Goal: Task Accomplishment & Management: Use online tool/utility

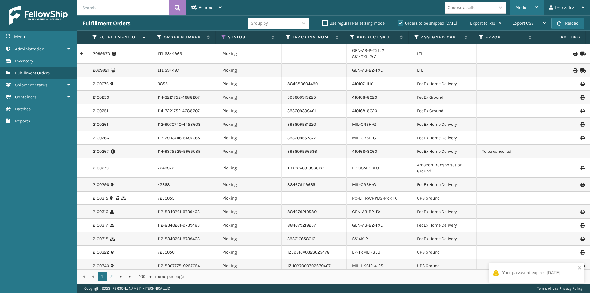
click at [539, 8] on div "Mode Regular Mode Picking Mode Labeling Mode Exit Scan Mode" at bounding box center [527, 7] width 34 height 15
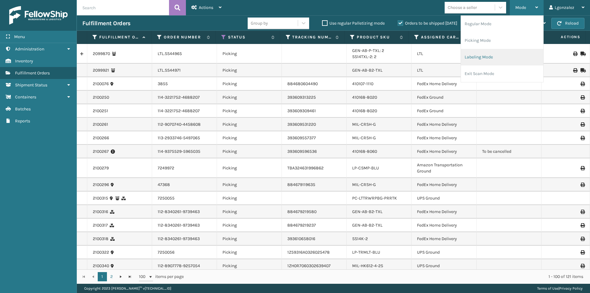
click at [500, 57] on li "Labeling Mode" at bounding box center [502, 57] width 82 height 17
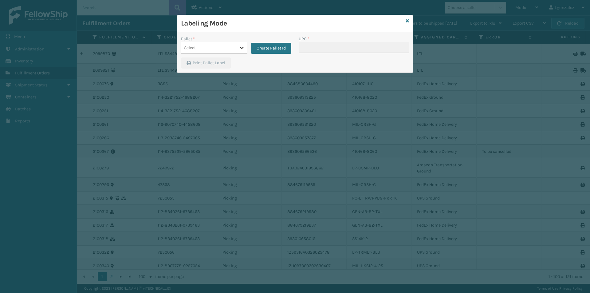
click at [244, 45] on icon at bounding box center [242, 48] width 6 height 6
click at [270, 48] on button "Create Pallet Id" at bounding box center [271, 48] width 40 height 11
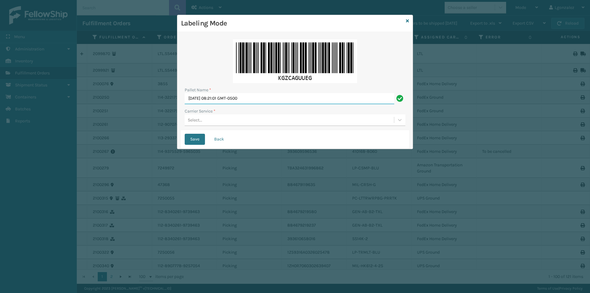
drag, startPoint x: 266, startPoint y: 96, endPoint x: 74, endPoint y: 161, distance: 202.3
click at [78, 157] on div "Labeling Mode Pallet Name * [DATE] 08:21:01 GMT-0500 Carrier Service * Select..…" at bounding box center [295, 146] width 590 height 293
type input "TRINTY AVE"
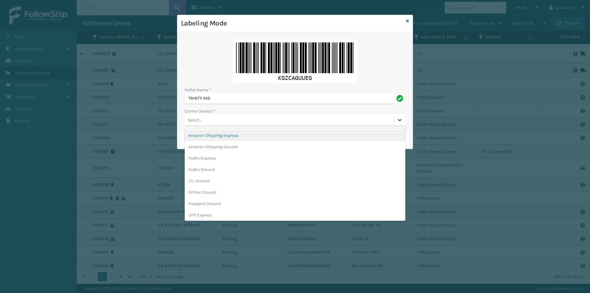
click at [403, 119] on div at bounding box center [400, 119] width 11 height 11
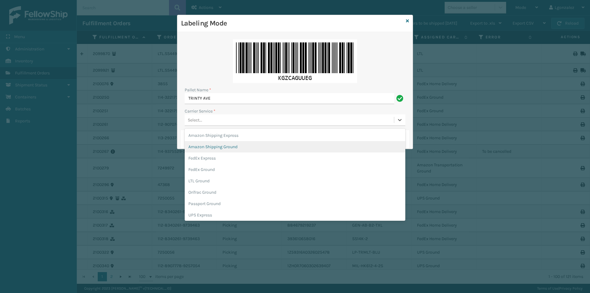
click at [248, 147] on div "Amazon Shipping Ground" at bounding box center [295, 146] width 221 height 11
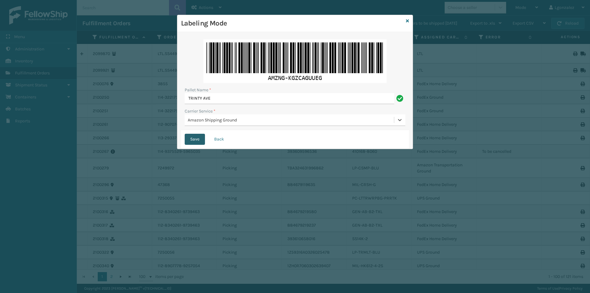
click at [198, 140] on button "Save" at bounding box center [195, 139] width 20 height 11
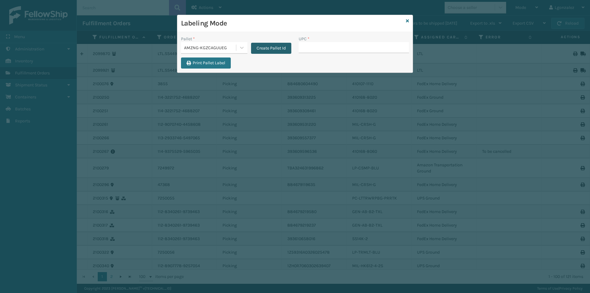
click at [266, 47] on button "Create Pallet Id" at bounding box center [271, 48] width 40 height 11
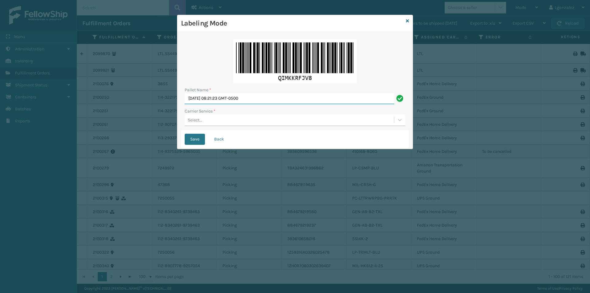
drag, startPoint x: 260, startPoint y: 97, endPoint x: 138, endPoint y: 134, distance: 128.0
click at [139, 134] on div "Labeling Mode Pallet Name * [DATE] 08:21:23 GMT-0500 Carrier Service * Select..…" at bounding box center [295, 146] width 590 height 293
type input "TRINTY AVE"
click at [403, 119] on icon at bounding box center [400, 120] width 6 height 6
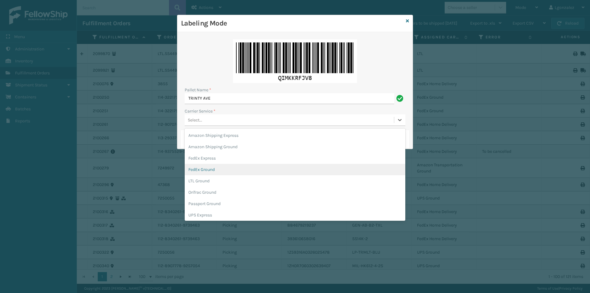
click at [231, 172] on div "FedEx Ground" at bounding box center [295, 169] width 221 height 11
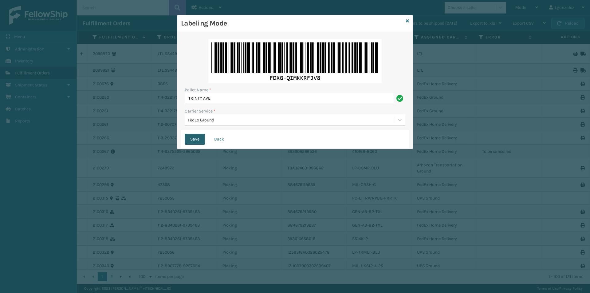
click at [196, 139] on button "Save" at bounding box center [195, 139] width 20 height 11
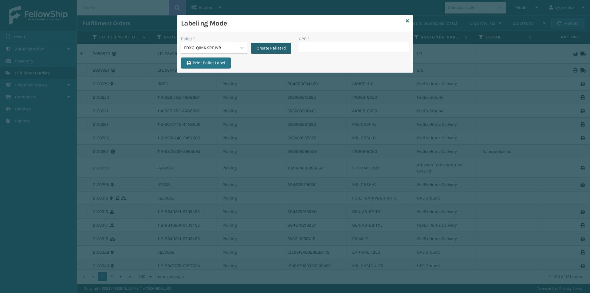
click at [268, 48] on button "Create Pallet Id" at bounding box center [271, 48] width 40 height 11
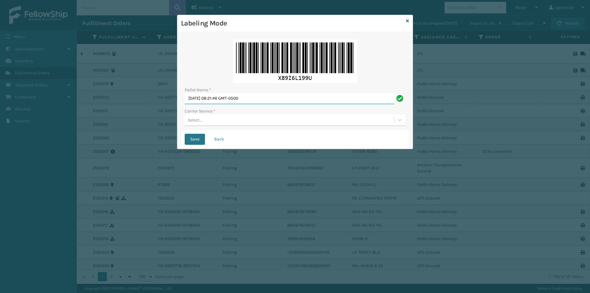
drag, startPoint x: 271, startPoint y: 99, endPoint x: 127, endPoint y: 139, distance: 149.4
click at [128, 139] on div "Labeling Mode Pallet Name * [DATE] 08:21:46 GMT-0500 Carrier Service * Select..…" at bounding box center [295, 146] width 590 height 293
type input "R"
type input "TRINTY AVE"
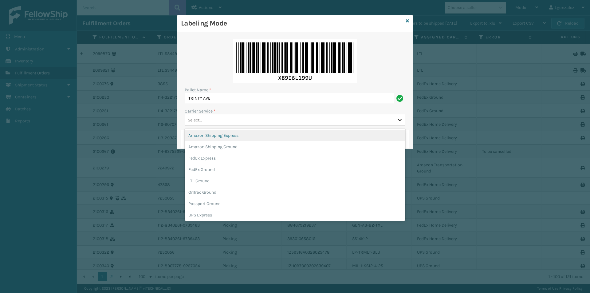
click at [399, 120] on icon at bounding box center [400, 120] width 6 height 6
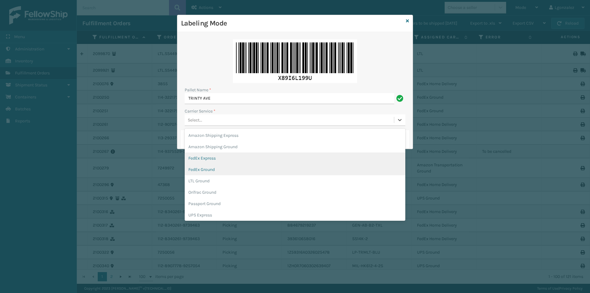
scroll to position [35, 0]
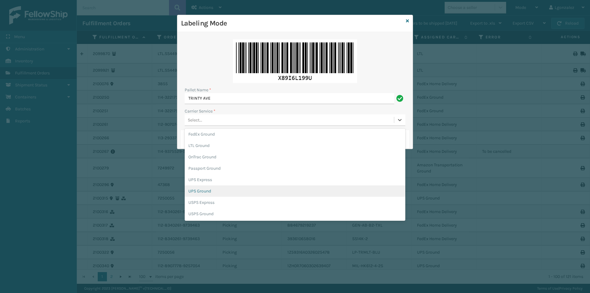
click at [216, 192] on div "UPS Ground" at bounding box center [295, 190] width 221 height 11
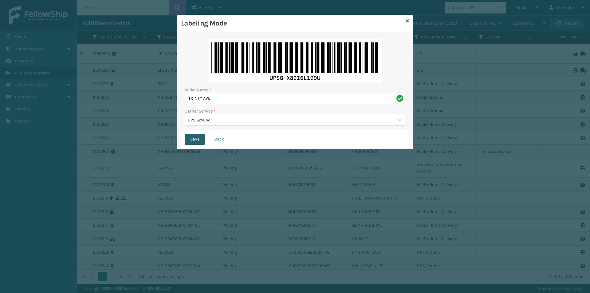
click at [196, 137] on button "Save" at bounding box center [195, 139] width 20 height 11
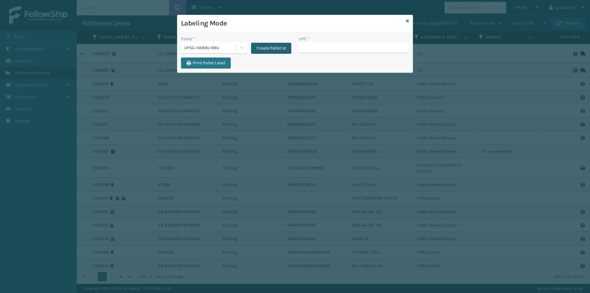
click at [274, 49] on button "Create Pallet Id" at bounding box center [271, 48] width 40 height 11
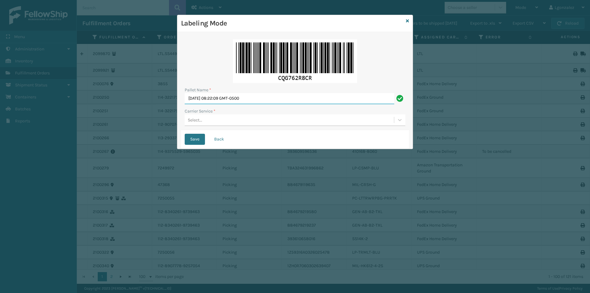
drag, startPoint x: 268, startPoint y: 101, endPoint x: 99, endPoint y: 153, distance: 176.5
click at [99, 153] on div "Labeling Mode Pallet Name * [DATE] 08:22:09 GMT-0500 Carrier Service * Select..…" at bounding box center [295, 146] width 590 height 293
type input "TRINTY AVE"
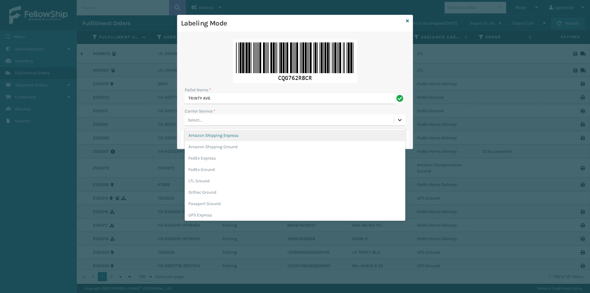
click at [401, 119] on icon at bounding box center [400, 120] width 6 height 6
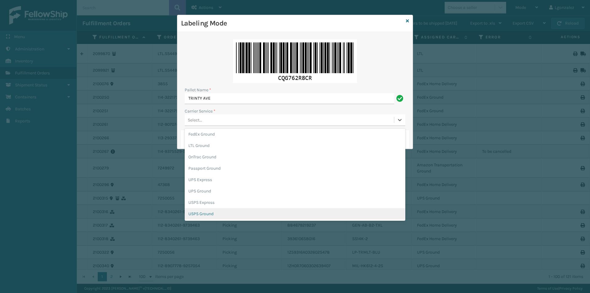
click at [218, 214] on div "USPS Ground" at bounding box center [295, 213] width 221 height 11
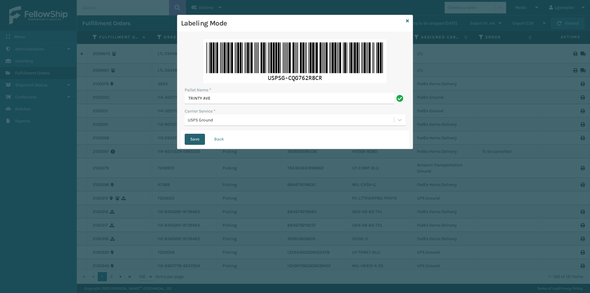
click at [194, 142] on button "Save" at bounding box center [195, 139] width 20 height 11
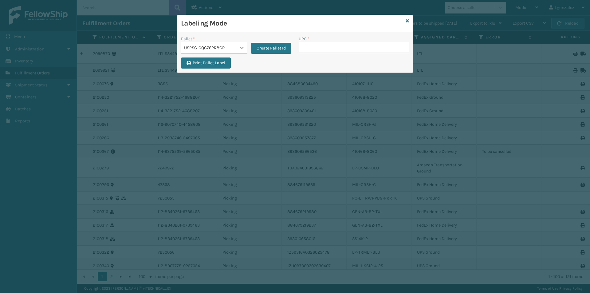
click at [241, 50] on icon at bounding box center [242, 48] width 6 height 6
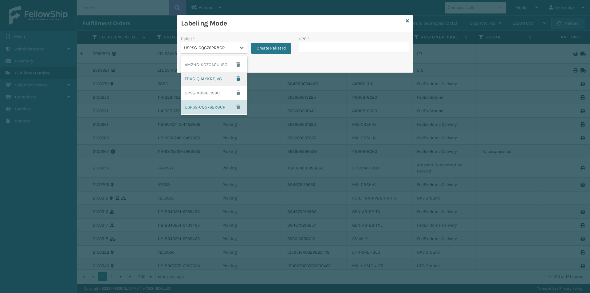
click at [205, 80] on div "FDXG-QIMKKRFJV8" at bounding box center [214, 79] width 66 height 14
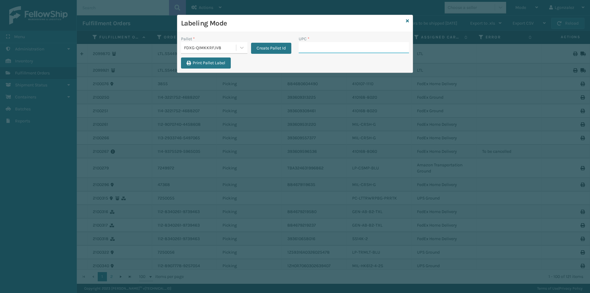
click at [307, 48] on input "UPC *" at bounding box center [354, 47] width 110 height 11
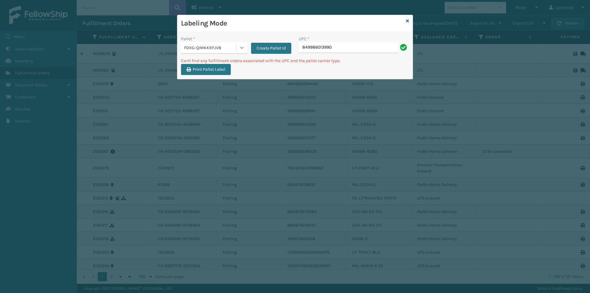
click at [241, 46] on icon at bounding box center [242, 48] width 6 height 6
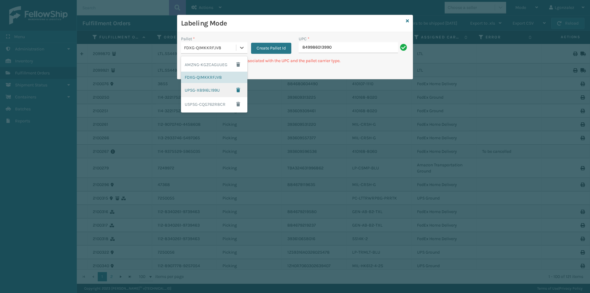
click at [197, 90] on div "UPSG-X89I6L199U" at bounding box center [214, 90] width 66 height 14
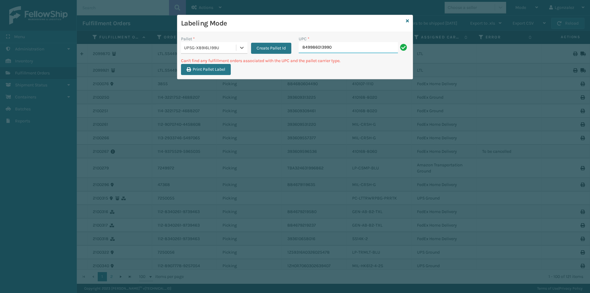
drag, startPoint x: 345, startPoint y: 48, endPoint x: 358, endPoint y: 42, distance: 14.6
click at [345, 48] on input "849986013990" at bounding box center [348, 47] width 99 height 11
click at [243, 48] on icon at bounding box center [242, 48] width 6 height 6
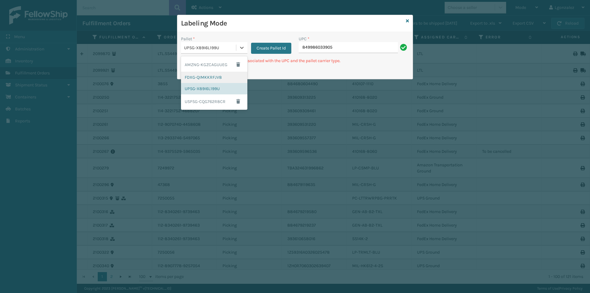
click at [226, 79] on div "FDXG-QIMKKRFJV8" at bounding box center [214, 77] width 66 height 11
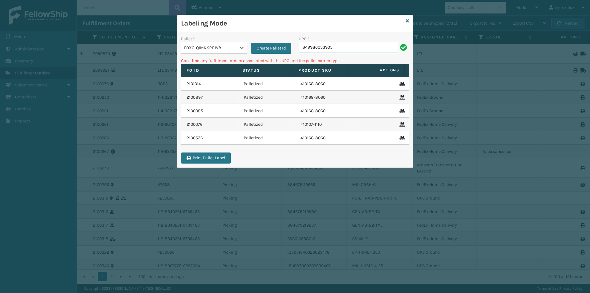
click at [345, 47] on input "849986033905" at bounding box center [348, 47] width 99 height 11
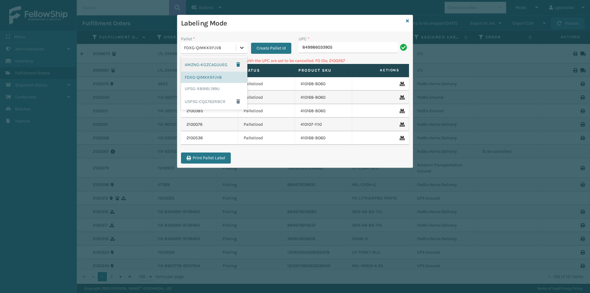
click at [243, 46] on icon at bounding box center [242, 48] width 6 height 6
click at [206, 90] on div "UPSG-X89I6L199U" at bounding box center [214, 88] width 66 height 11
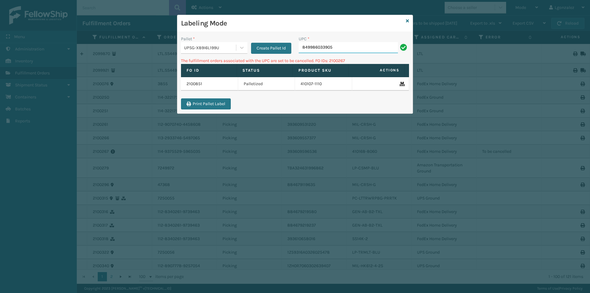
click at [341, 43] on input "849986033905" at bounding box center [348, 47] width 99 height 11
click at [241, 50] on icon at bounding box center [242, 48] width 6 height 6
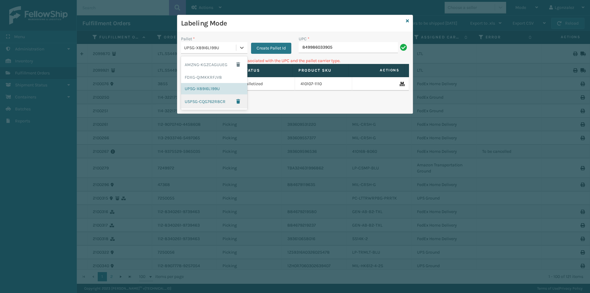
click at [212, 102] on div "USPSG-CQG762R8CR" at bounding box center [214, 101] width 66 height 14
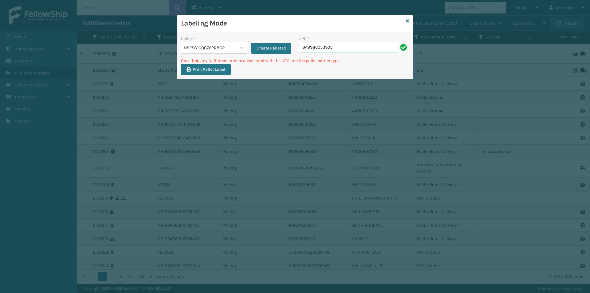
click at [359, 45] on input "849986033905" at bounding box center [348, 47] width 99 height 11
click at [240, 50] on icon at bounding box center [242, 48] width 6 height 6
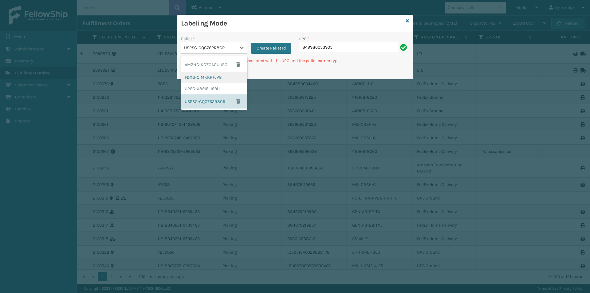
click at [223, 75] on div "FDXG-QIMKKRFJV8" at bounding box center [214, 77] width 66 height 11
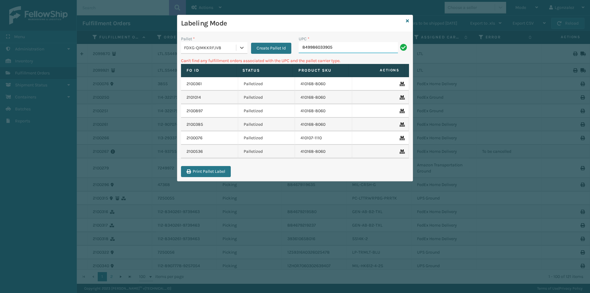
drag, startPoint x: 347, startPoint y: 44, endPoint x: 355, endPoint y: 43, distance: 8.0
click at [349, 44] on input "849986033905" at bounding box center [348, 47] width 99 height 11
click at [408, 21] on icon at bounding box center [407, 21] width 3 height 4
